Goal: Task Accomplishment & Management: Use online tool/utility

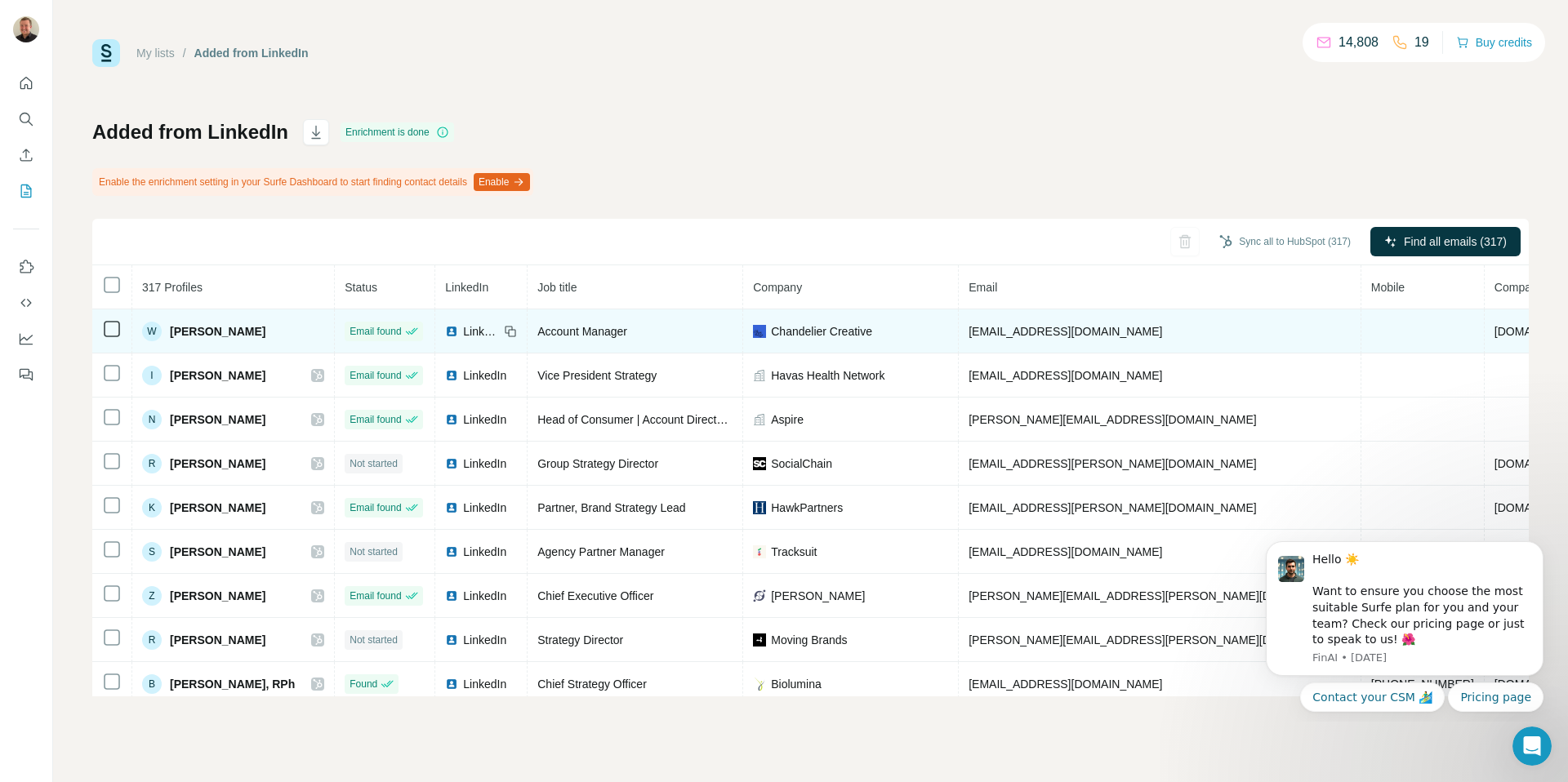
click at [96, 332] on td at bounding box center [112, 331] width 40 height 44
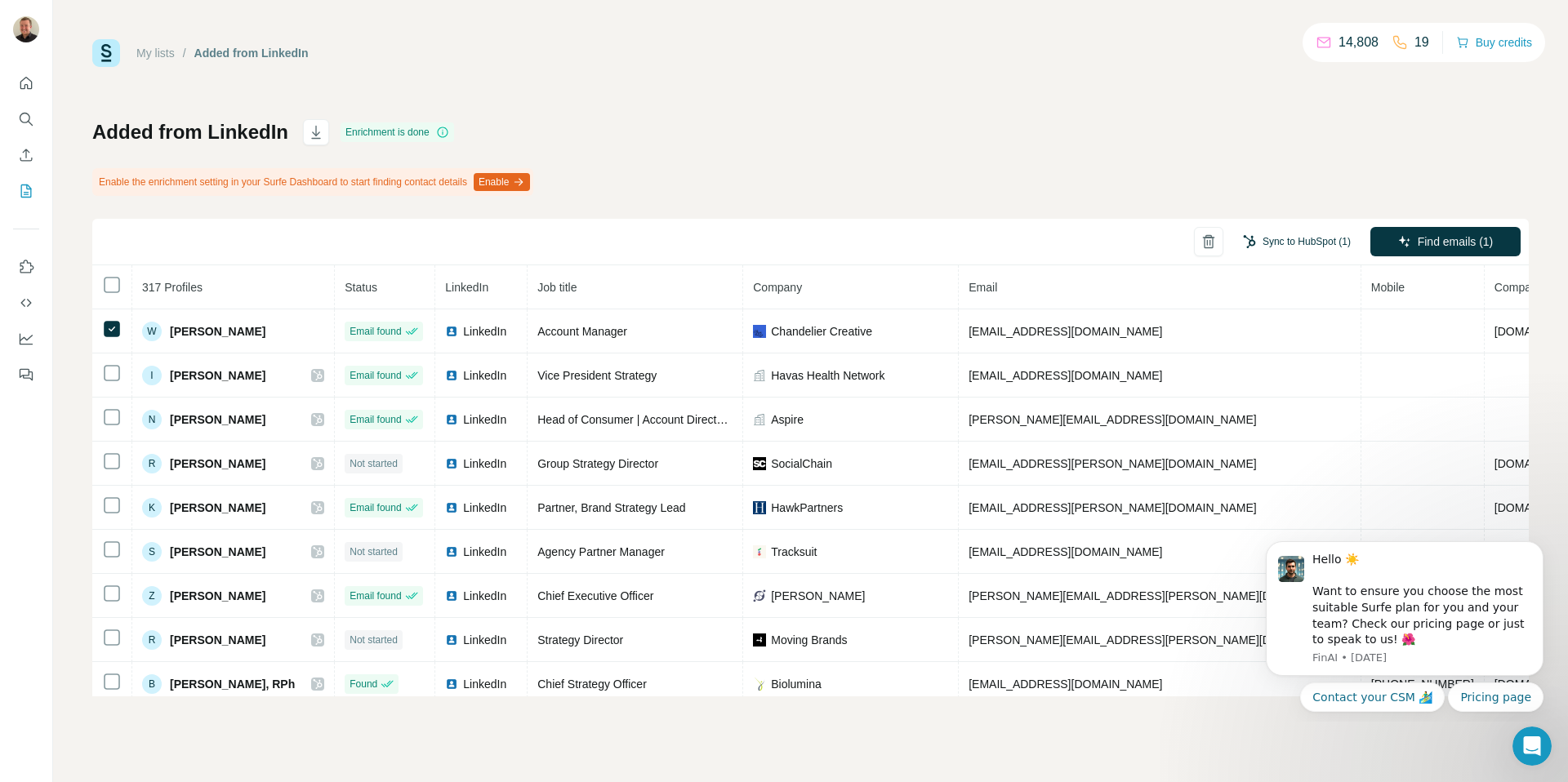
click at [1259, 236] on button "Sync to HubSpot (1)" at bounding box center [1296, 242] width 131 height 25
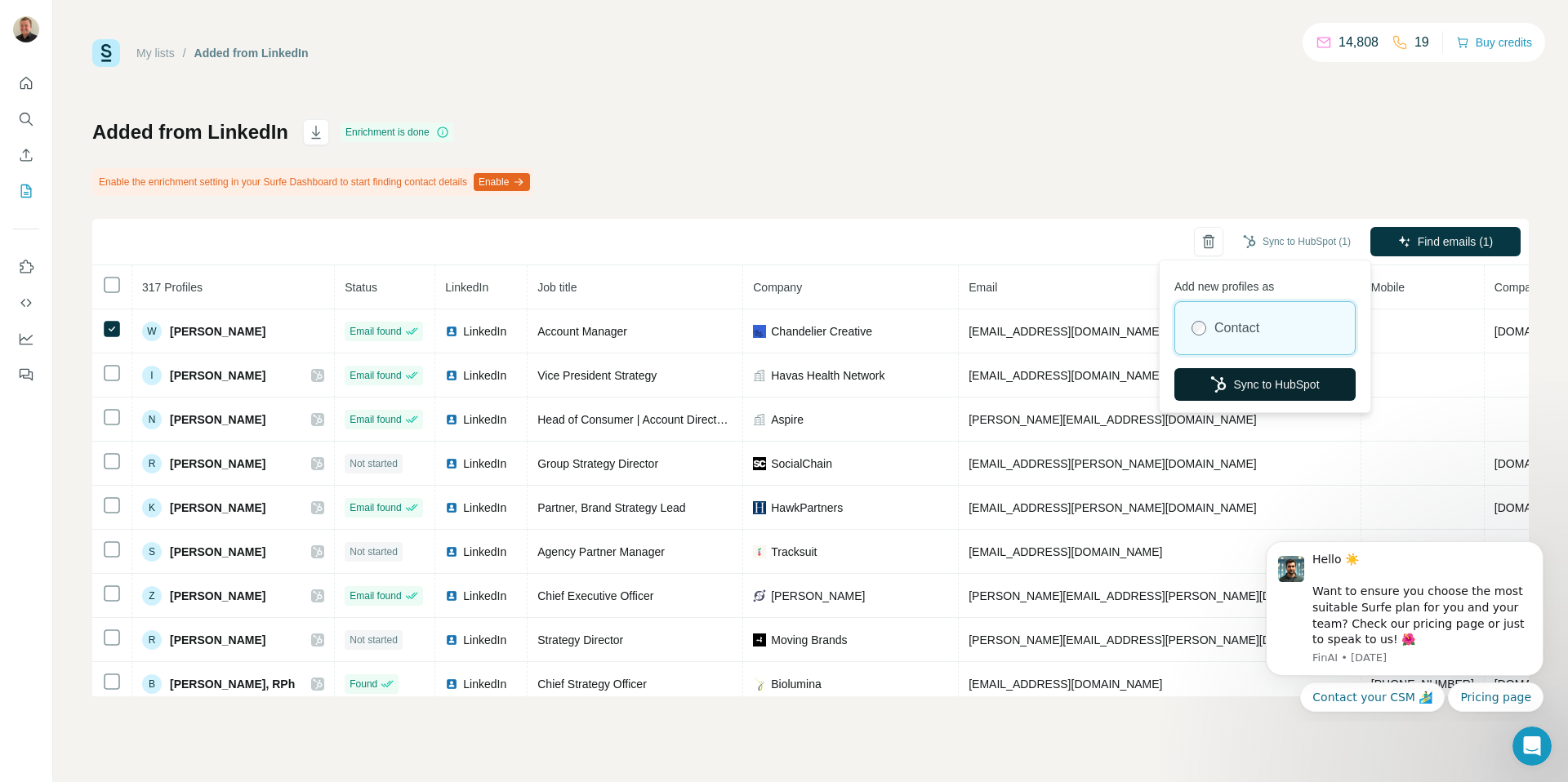
click at [1272, 381] on button "Sync to HubSpot" at bounding box center [1265, 384] width 181 height 32
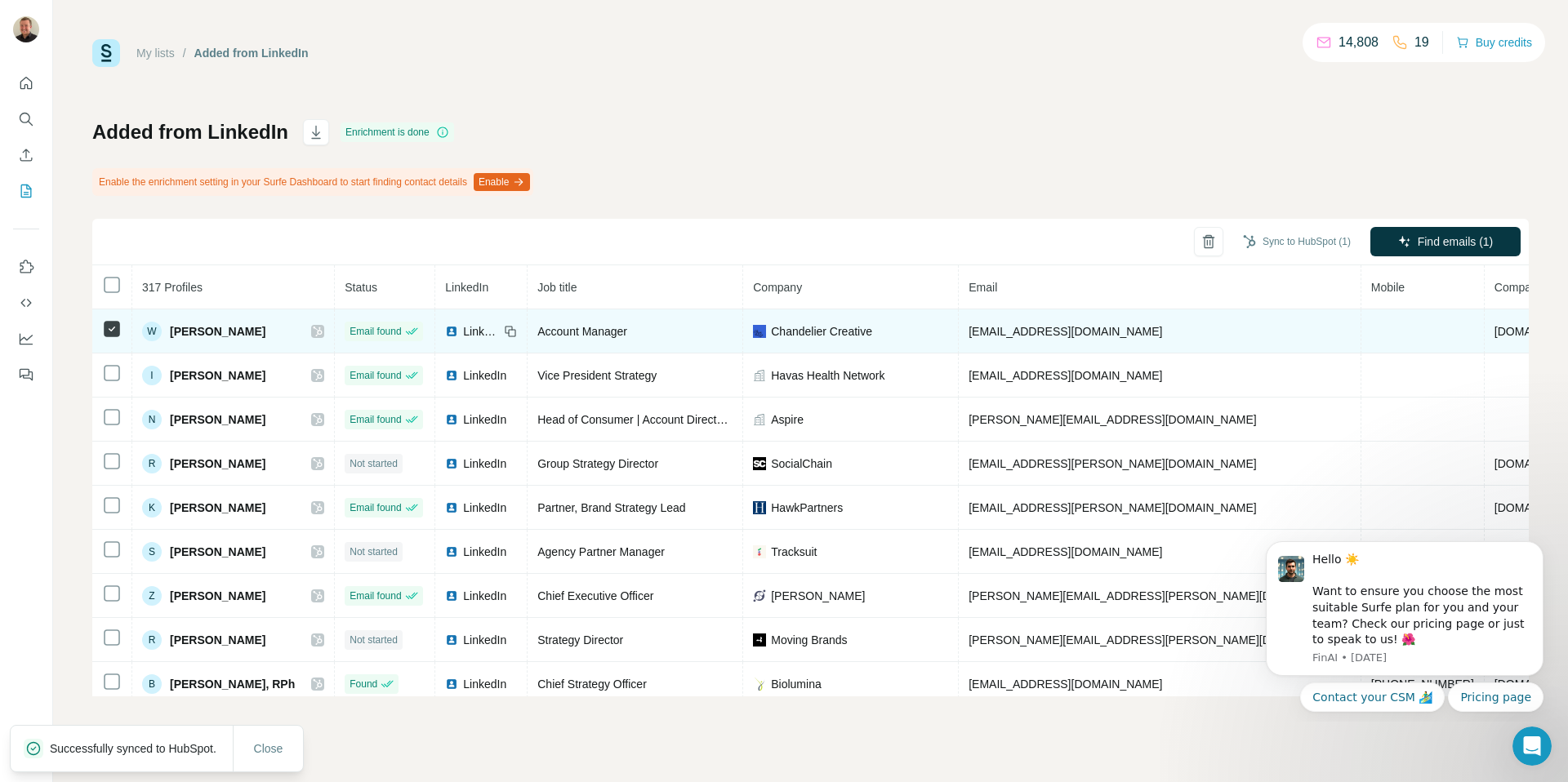
click at [313, 333] on icon at bounding box center [317, 331] width 9 height 13
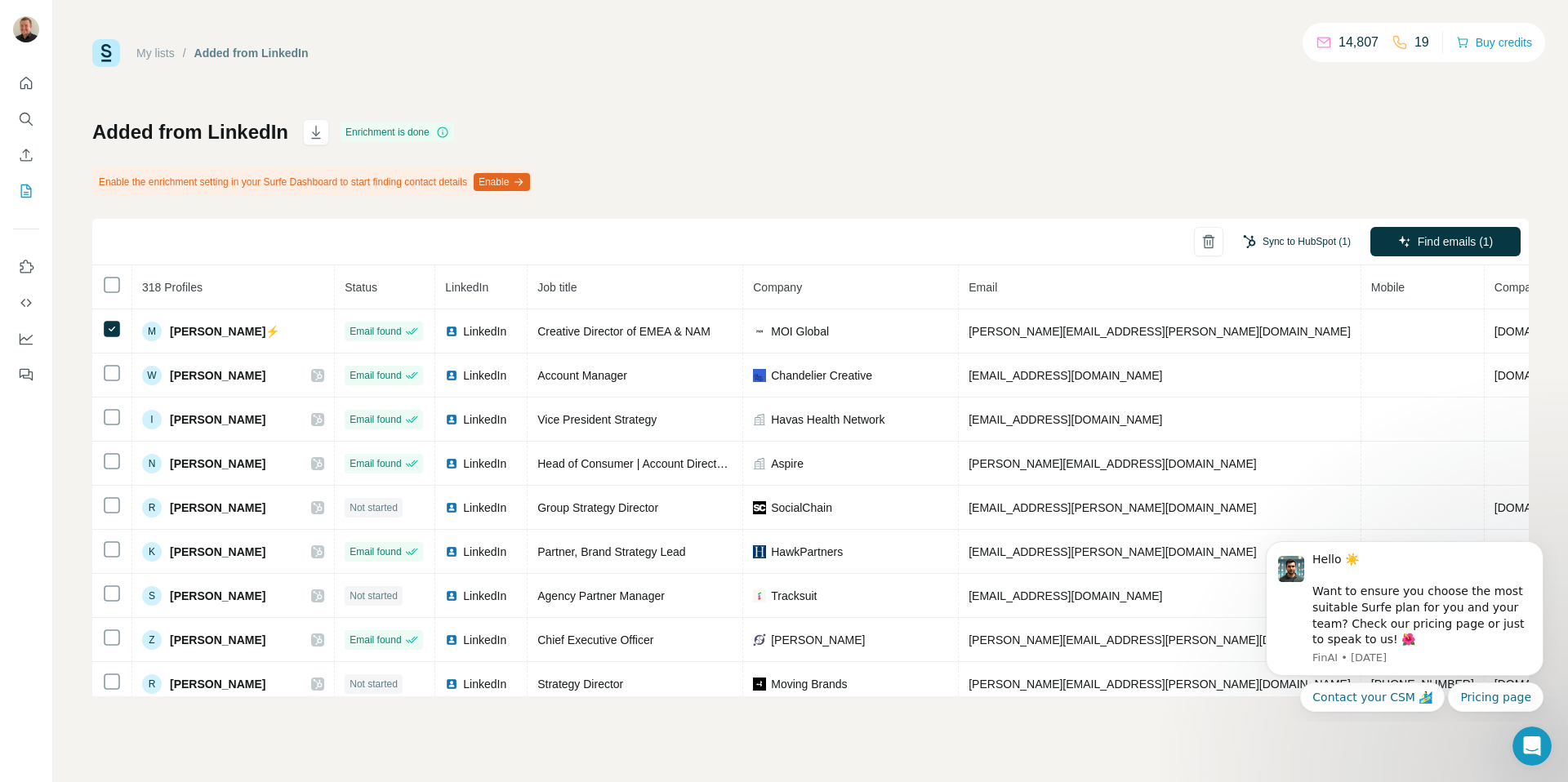
click at [1253, 241] on button "Sync to HubSpot (1)" at bounding box center [1296, 242] width 131 height 25
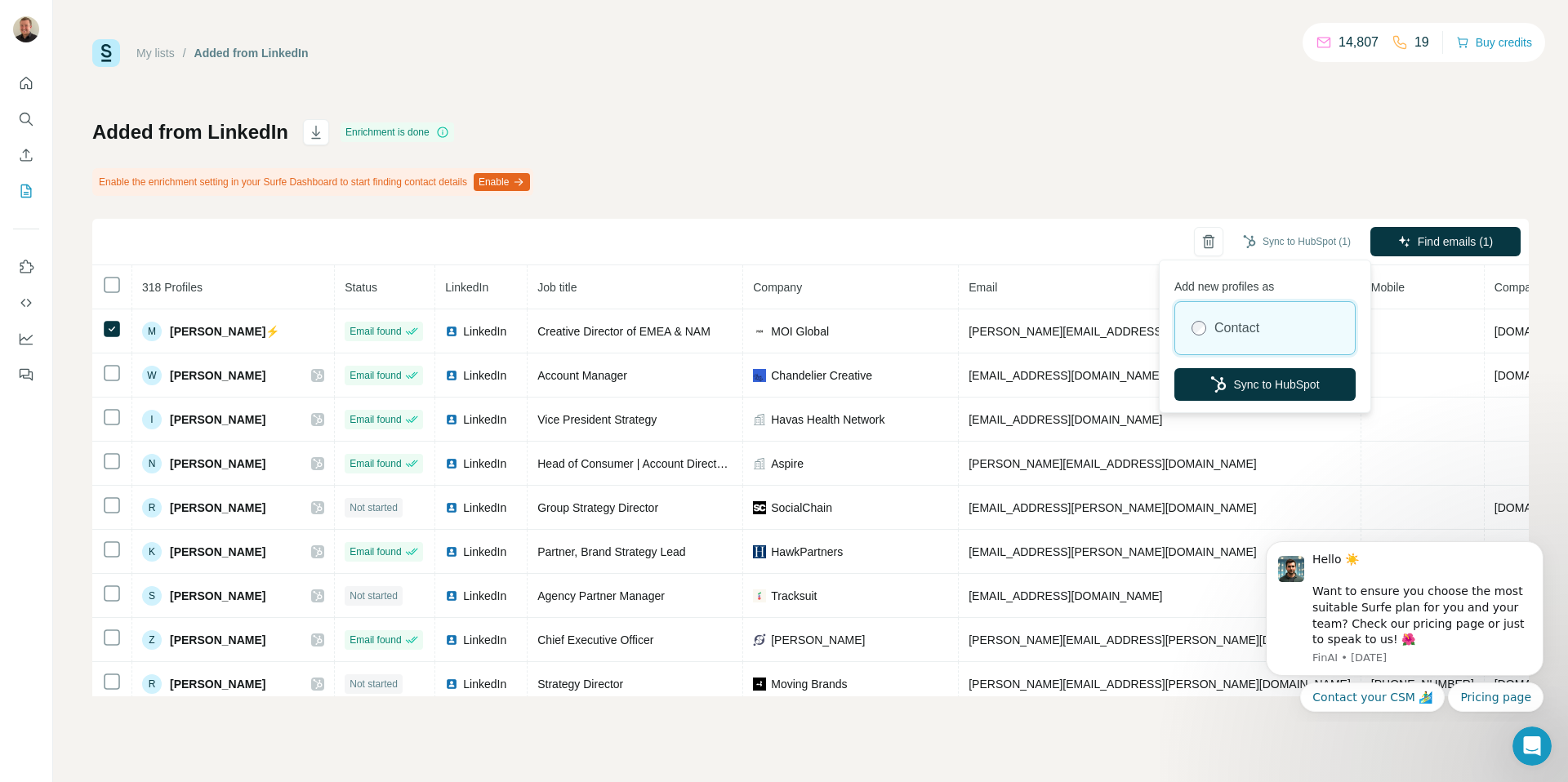
click at [1252, 364] on div "Add new profiles as Contact Sync to HubSpot" at bounding box center [1265, 336] width 204 height 145
click at [1303, 379] on button "Sync to HubSpot" at bounding box center [1265, 384] width 181 height 32
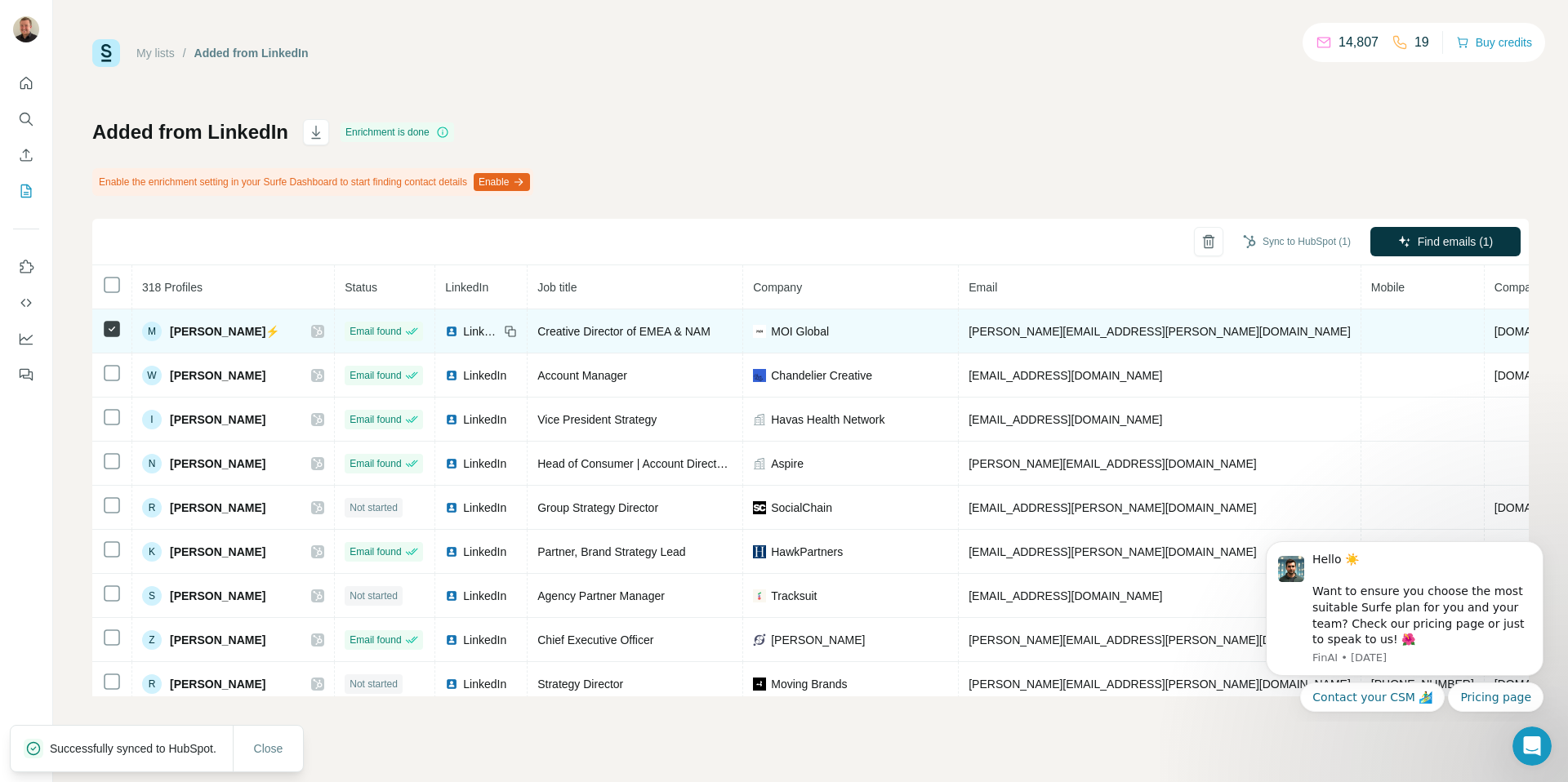
click at [323, 333] on icon at bounding box center [318, 330] width 9 height 9
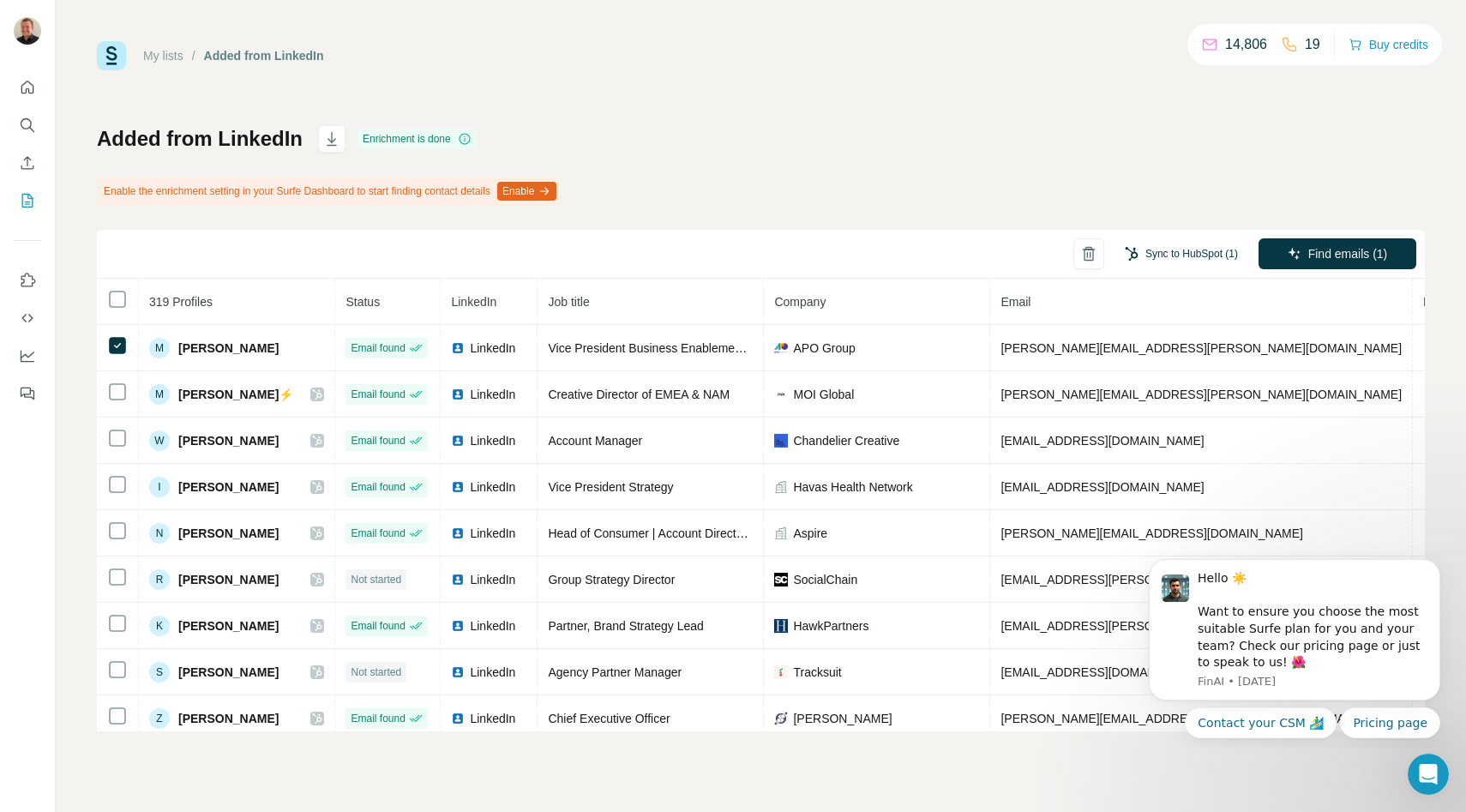
click at [1201, 247] on button "Sync to HubSpot (1)" at bounding box center [1181, 254] width 137 height 26
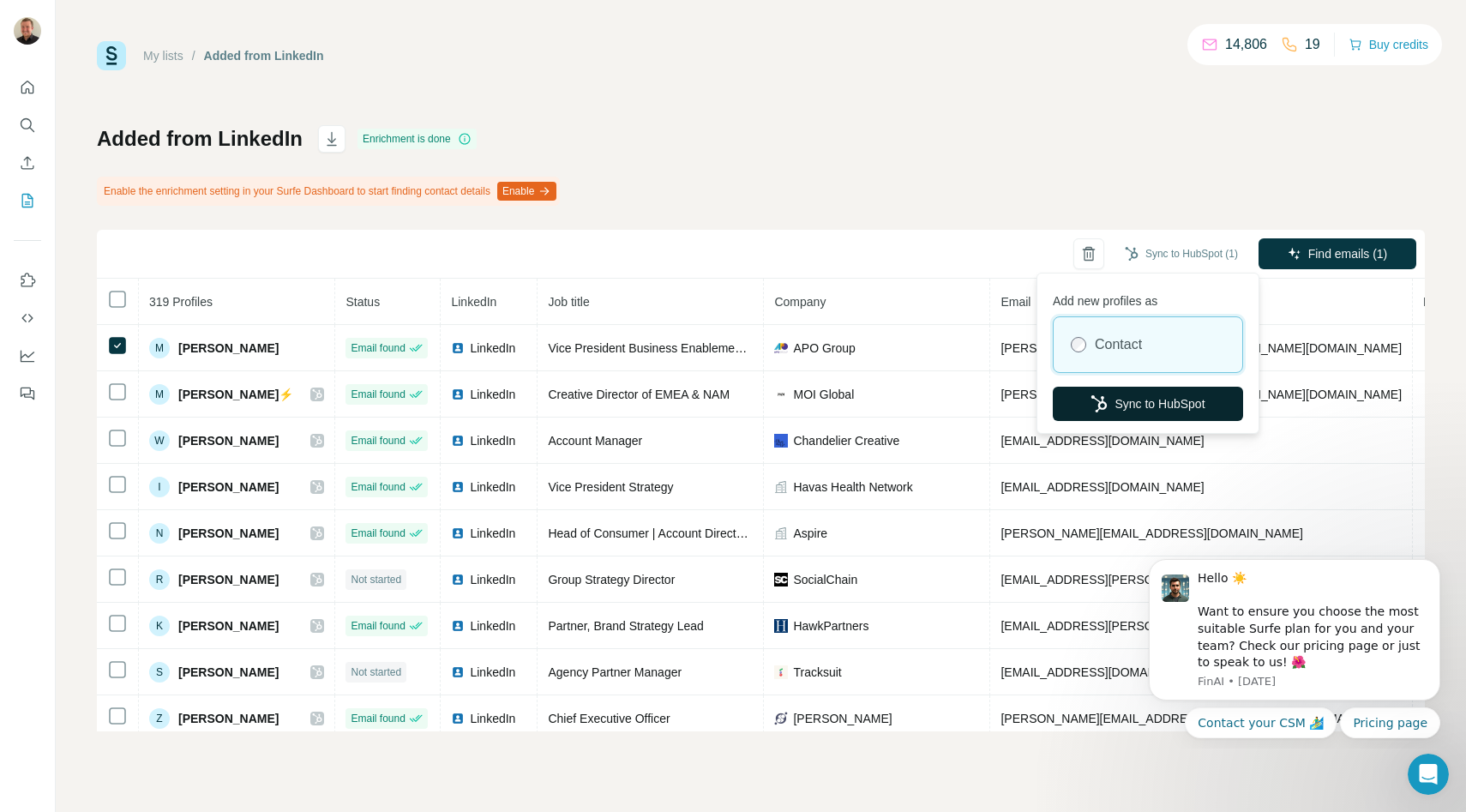
click at [1127, 406] on button "Sync to HubSpot" at bounding box center [1148, 403] width 190 height 34
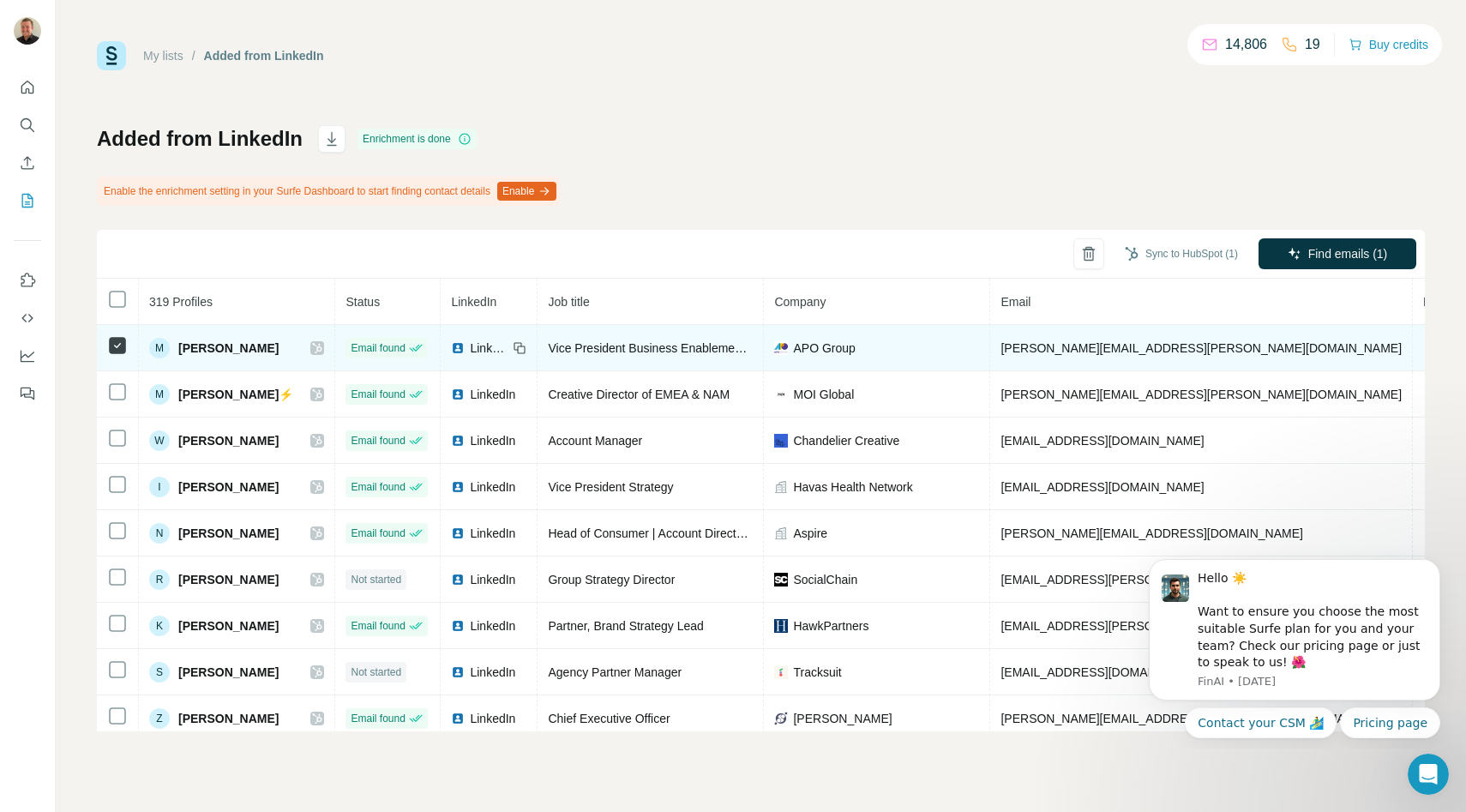
click at [323, 350] on icon at bounding box center [317, 348] width 10 height 13
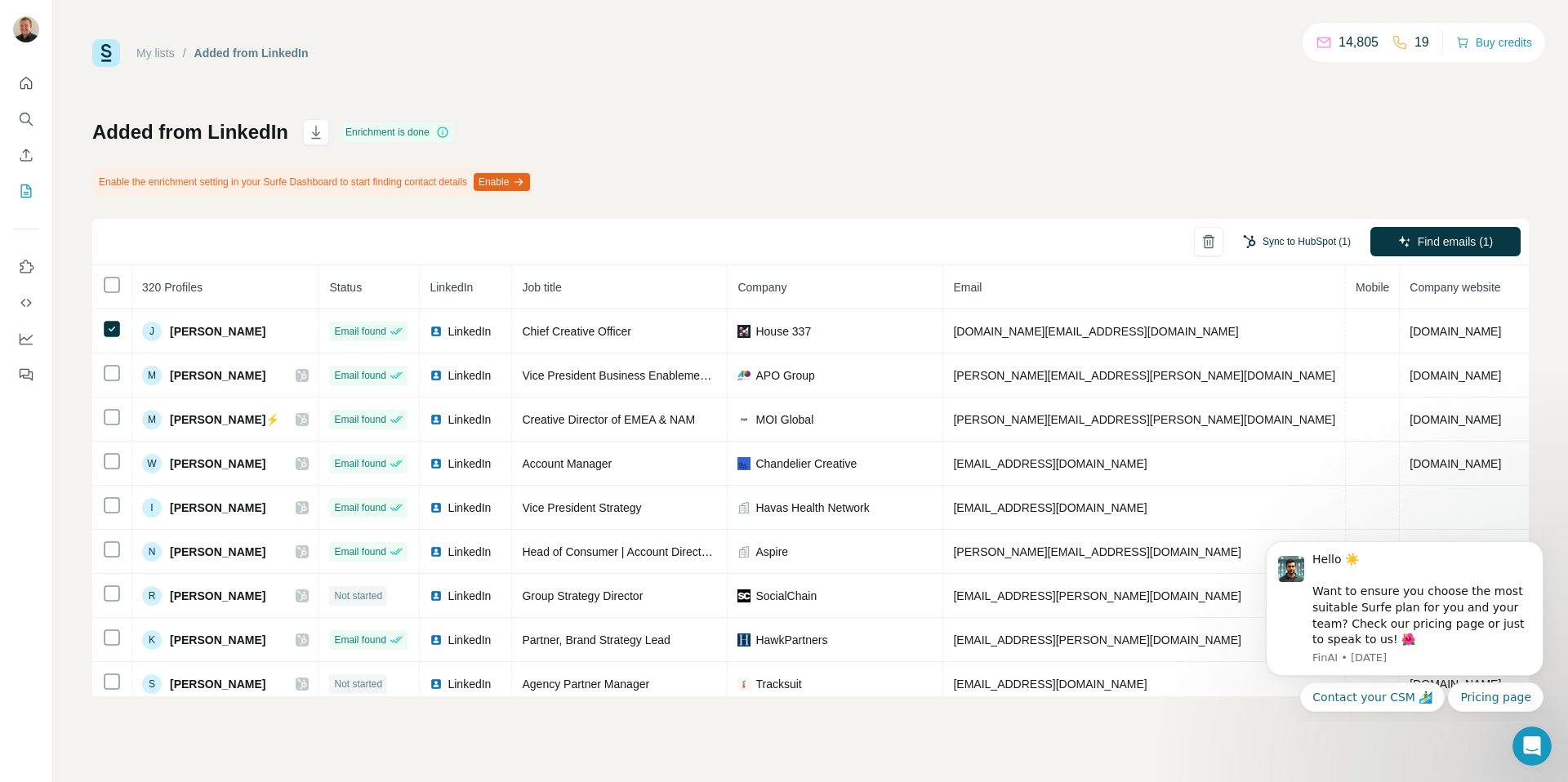
click at [1296, 245] on button "Sync to HubSpot (1)" at bounding box center [1296, 242] width 131 height 25
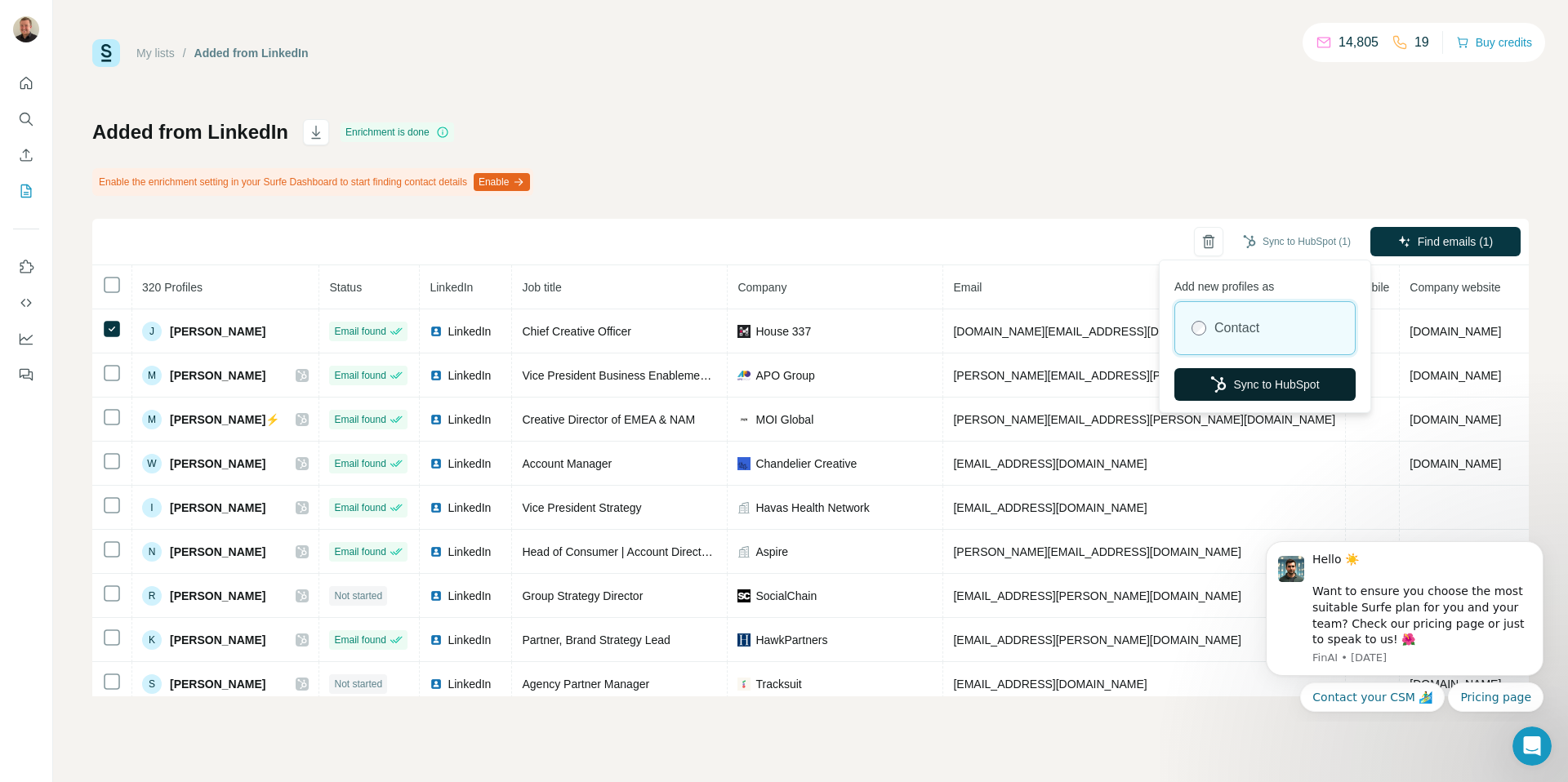
click at [1203, 389] on button "Sync to HubSpot" at bounding box center [1265, 384] width 181 height 32
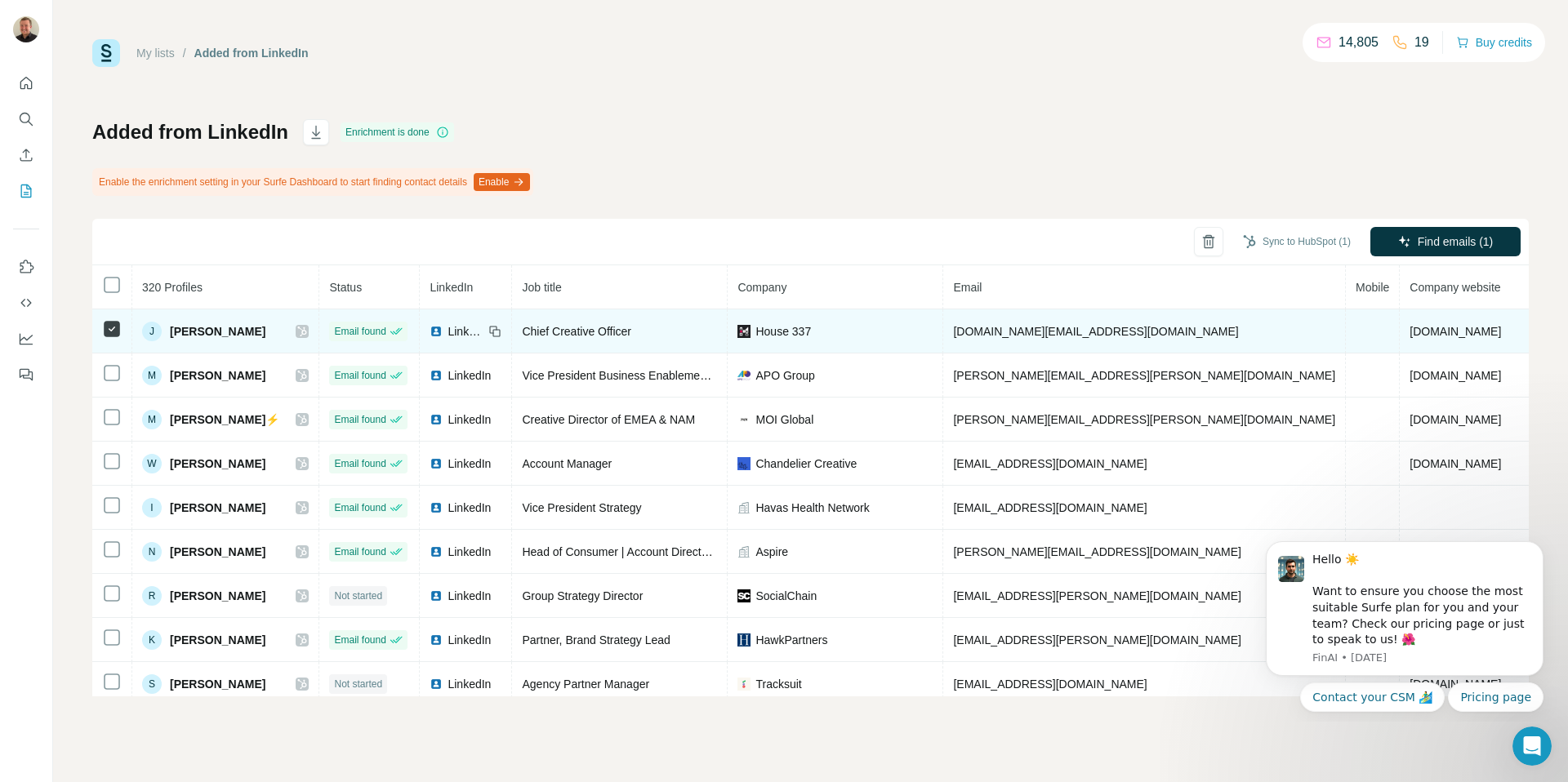
click at [307, 330] on icon at bounding box center [301, 331] width 9 height 13
